Goal: Check status: Check status

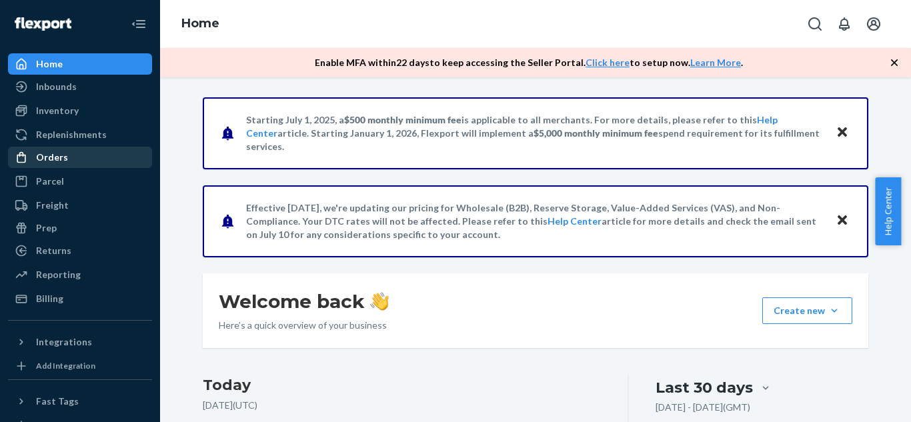
click at [78, 161] on div "Orders" at bounding box center [79, 157] width 141 height 19
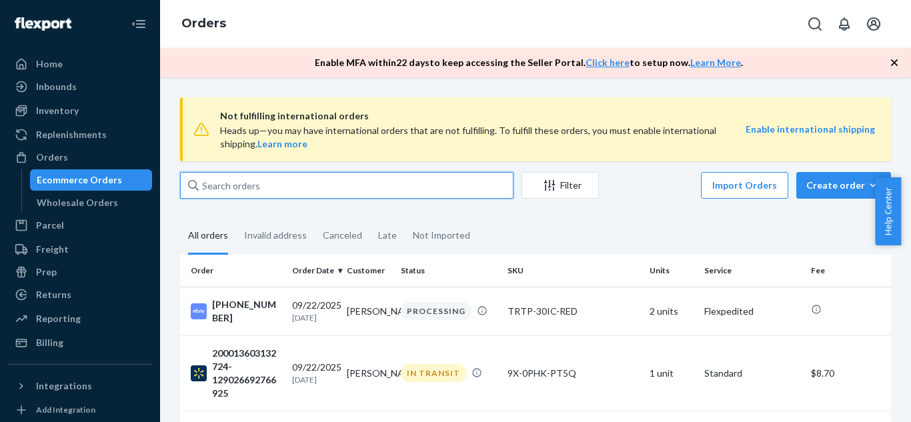
click at [360, 184] on input "text" at bounding box center [347, 185] width 334 height 27
paste input "Order ID: [PHONE_NUMBER]"
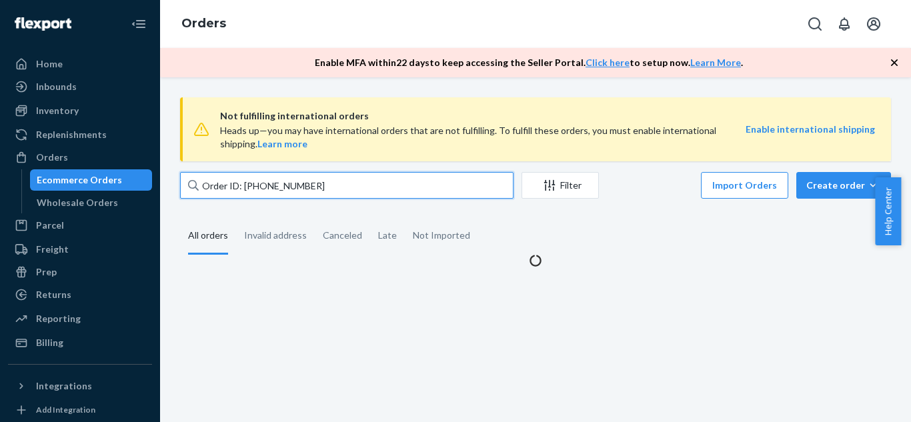
click at [241, 191] on input "Order ID: [PHONE_NUMBER]" at bounding box center [347, 185] width 334 height 27
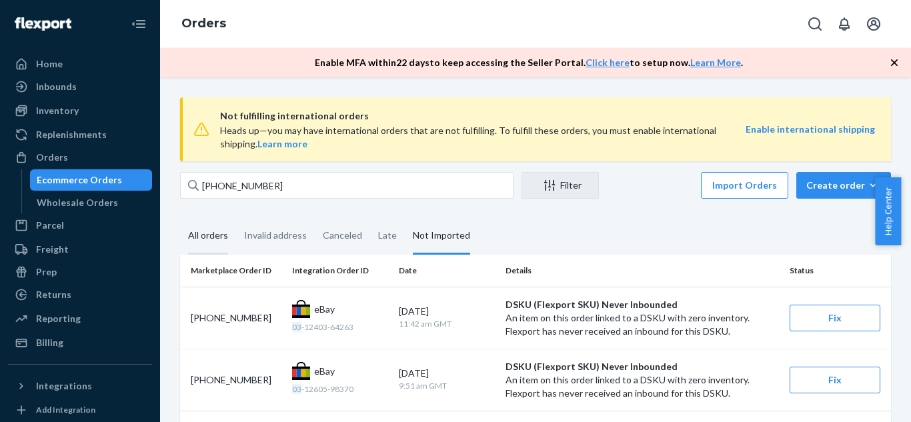
click at [212, 241] on div "All orders" at bounding box center [208, 236] width 40 height 37
click at [180, 218] on input "All orders" at bounding box center [180, 218] width 0 height 0
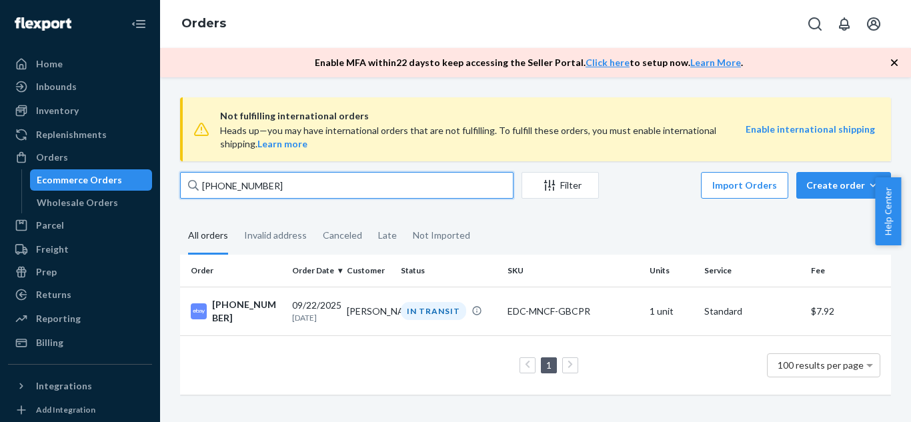
click at [294, 183] on input "[PHONE_NUMBER]" at bounding box center [347, 185] width 334 height 27
paste input "Order ID: [PHONE_NUMBER]"
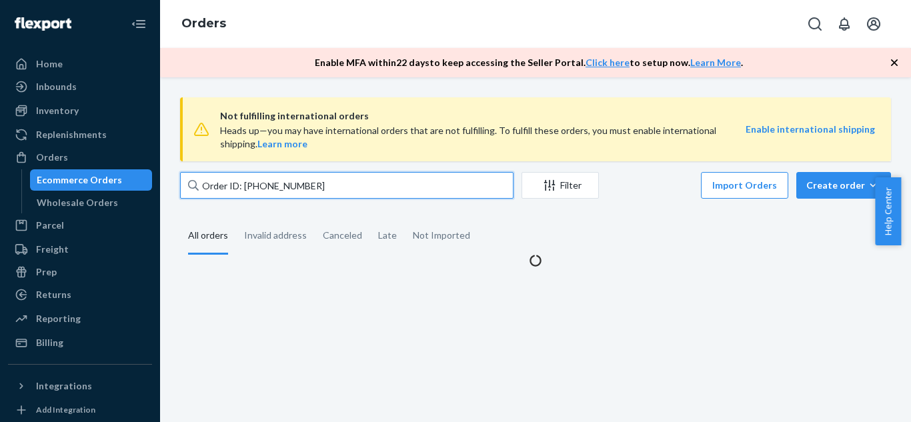
click at [243, 183] on input "Order ID: [PHONE_NUMBER]" at bounding box center [347, 185] width 334 height 27
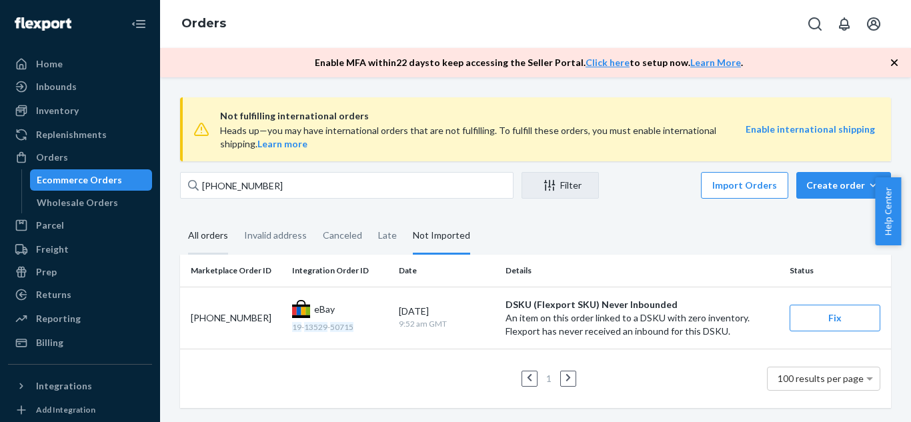
click at [217, 243] on div "All orders" at bounding box center [208, 236] width 40 height 37
click at [180, 218] on input "All orders" at bounding box center [180, 218] width 0 height 0
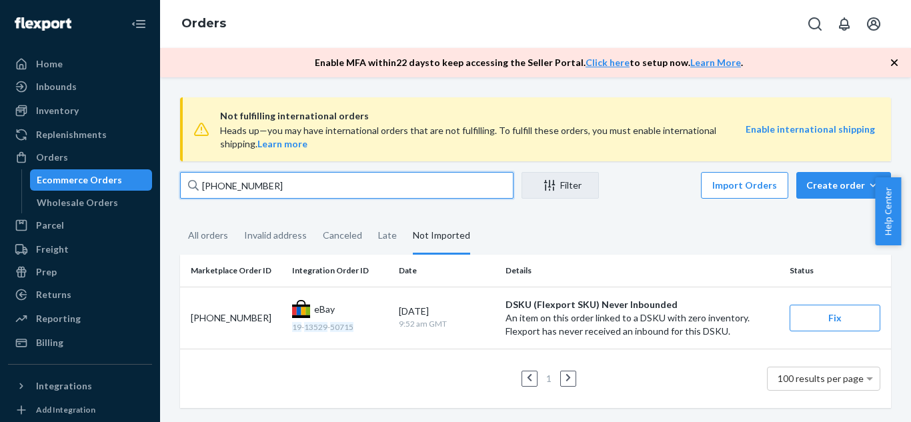
click at [213, 187] on input "[PHONE_NUMBER]" at bounding box center [347, 185] width 334 height 27
paste input "[PHONE_NUMBER]"
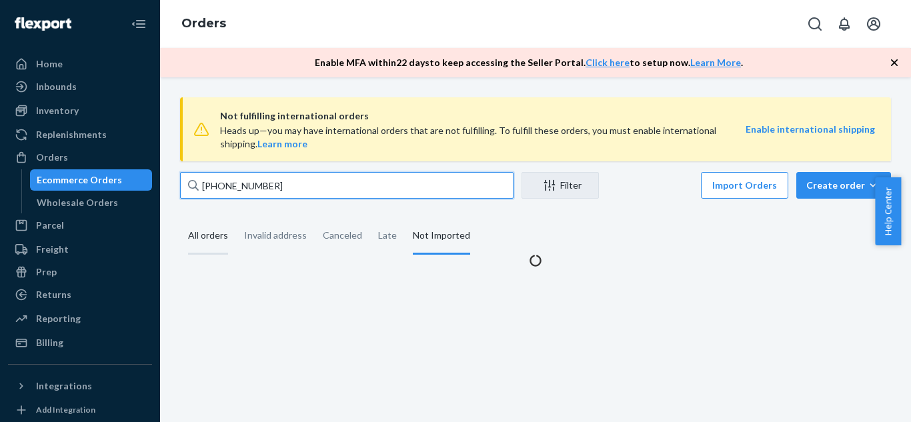
type input "[PHONE_NUMBER]"
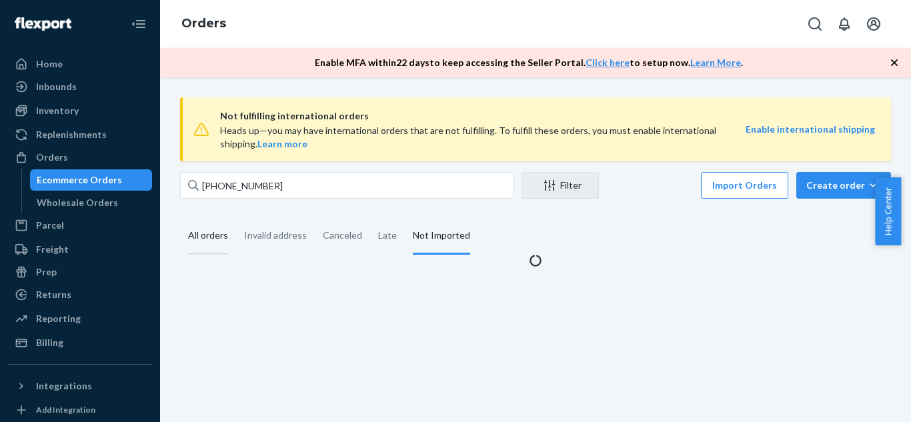
click at [199, 221] on div "All orders" at bounding box center [208, 236] width 40 height 37
click at [180, 218] on input "All orders" at bounding box center [180, 218] width 0 height 0
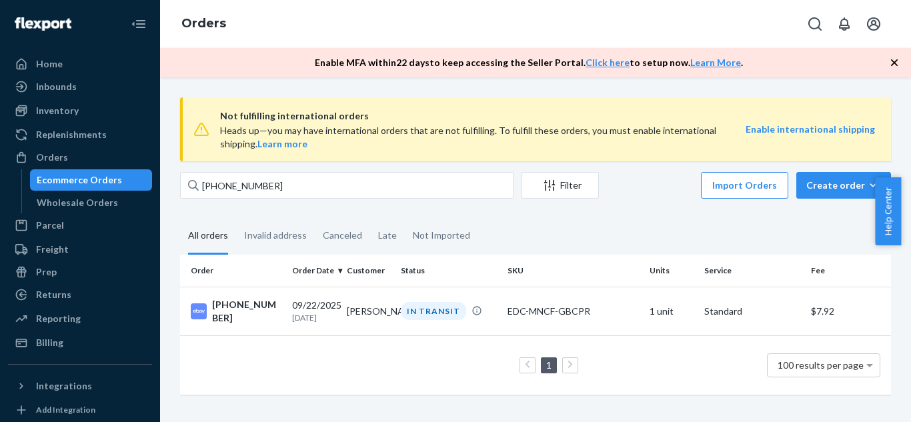
click at [633, 381] on div "1 100 results per page" at bounding box center [536, 365] width 690 height 43
click at [74, 91] on div "Inbounds" at bounding box center [56, 86] width 41 height 13
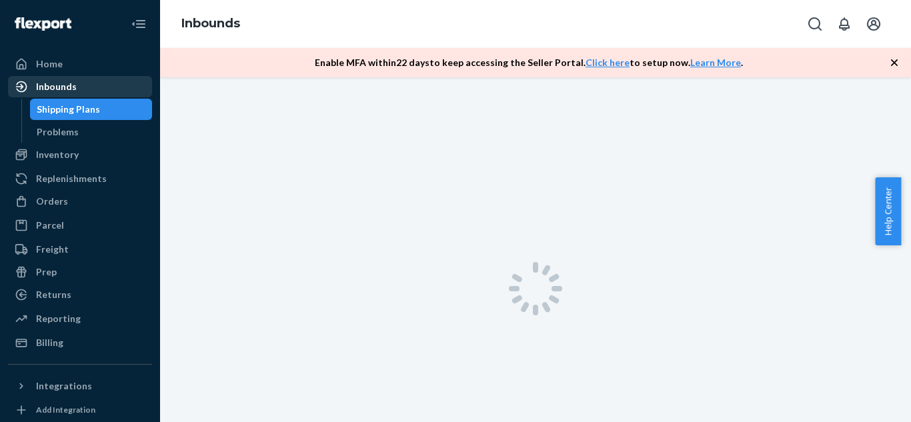
click at [81, 85] on div "Inbounds" at bounding box center [79, 86] width 141 height 19
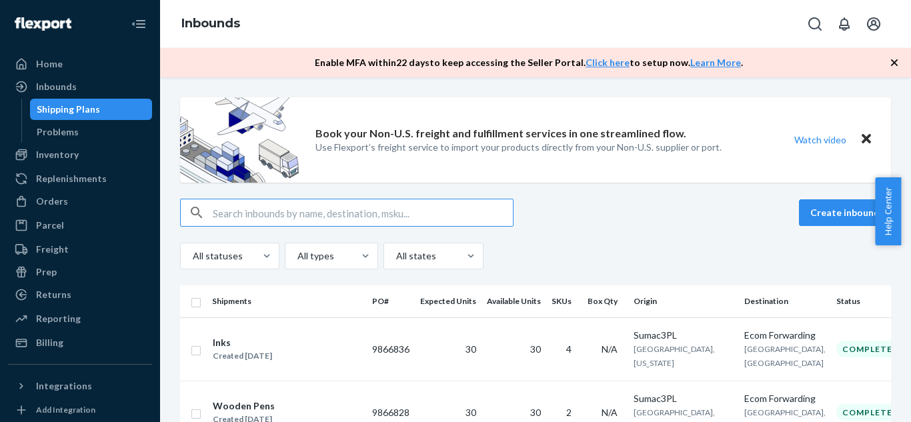
scroll to position [302, 0]
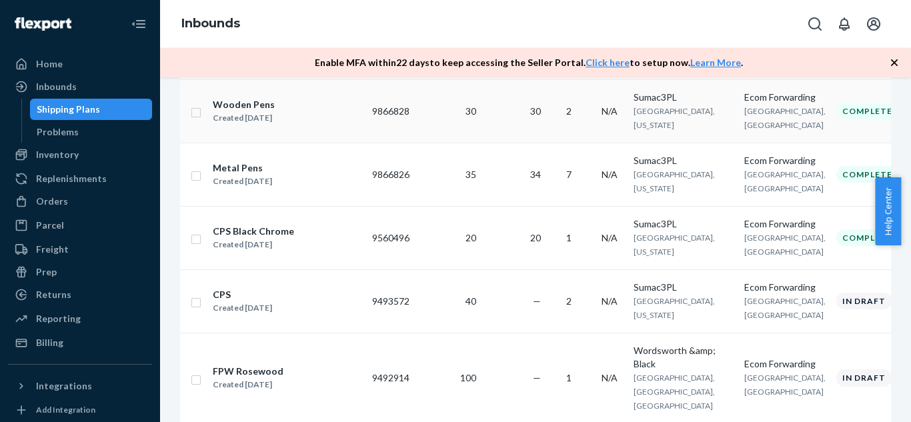
click at [245, 111] on div "Wooden Pens" at bounding box center [244, 104] width 62 height 13
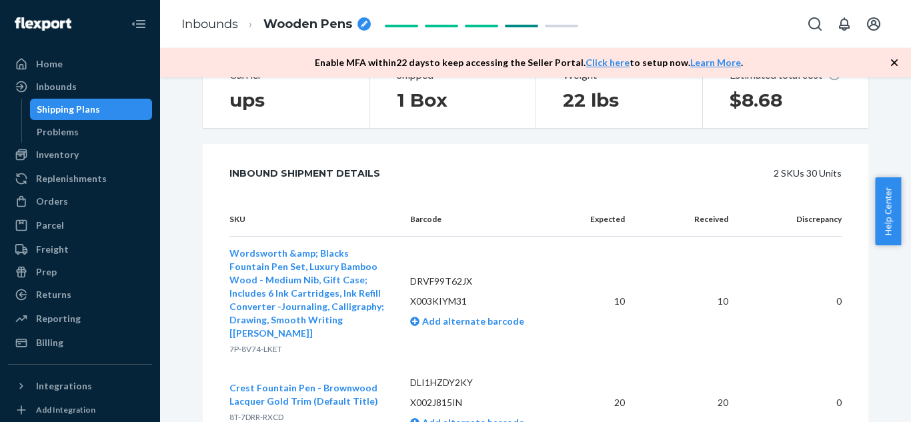
scroll to position [604, 0]
